Goal: Find specific page/section

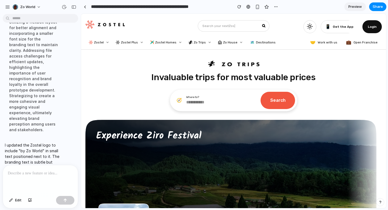
click at [42, 142] on p "I updated the Zostel logo to include "by Zo World" in small text positioned nex…" at bounding box center [34, 167] width 58 height 51
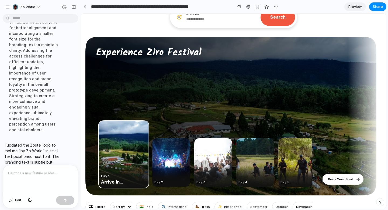
scroll to position [18, 0]
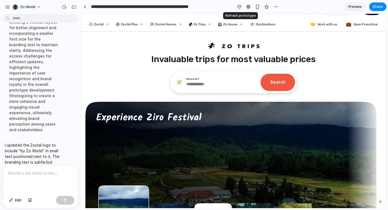
click at [236, 7] on button "button" at bounding box center [239, 7] width 8 height 8
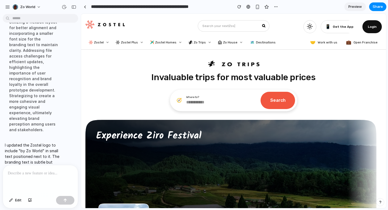
scroll to position [0, 0]
click at [70, 5] on button "button" at bounding box center [74, 7] width 9 height 9
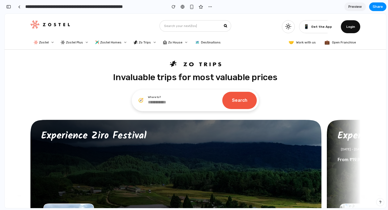
scroll to position [167, 0]
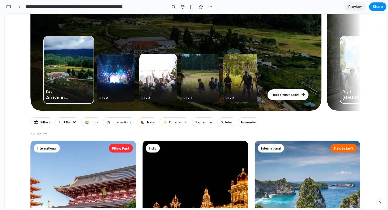
click at [174, 126] on div "✨ experiential" at bounding box center [175, 122] width 31 height 10
click at [45, 122] on span "Filters" at bounding box center [45, 122] width 10 height 5
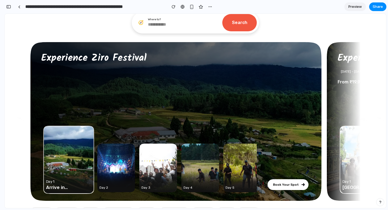
scroll to position [93, 0]
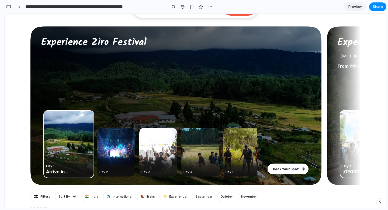
click at [122, 150] on img at bounding box center [116, 152] width 38 height 49
click at [144, 153] on img at bounding box center [158, 152] width 38 height 49
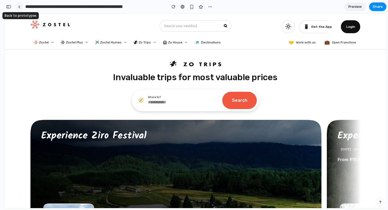
click at [19, 7] on div at bounding box center [19, 6] width 2 height 3
